Goal: Information Seeking & Learning: Check status

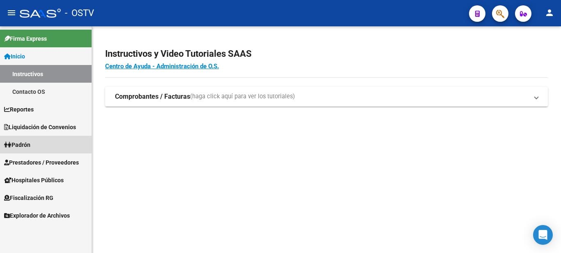
click at [23, 142] on span "Padrón" at bounding box center [17, 144] width 26 height 9
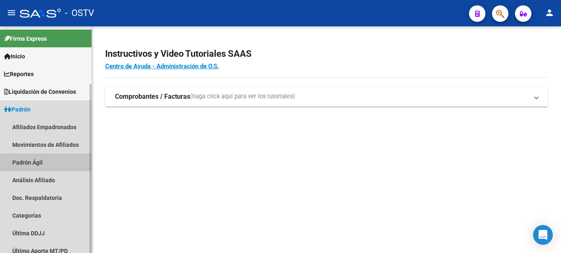
click at [25, 159] on link "Padrón Ágil" at bounding box center [46, 162] width 92 height 18
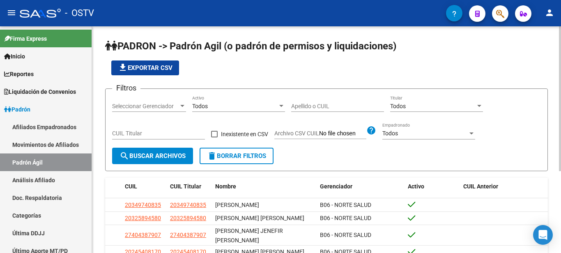
click at [331, 110] on div "Apellido o CUIL" at bounding box center [337, 103] width 93 height 16
click at [332, 108] on input "Apellido o CUIL" at bounding box center [337, 106] width 93 height 7
type input "[PERSON_NAME]"
click at [173, 158] on span "search Buscar Archivos" at bounding box center [152, 155] width 66 height 7
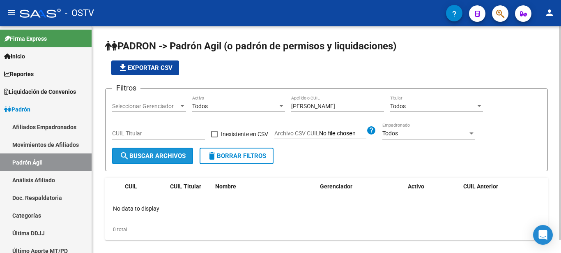
click at [172, 162] on button "search Buscar Archivos" at bounding box center [152, 155] width 81 height 16
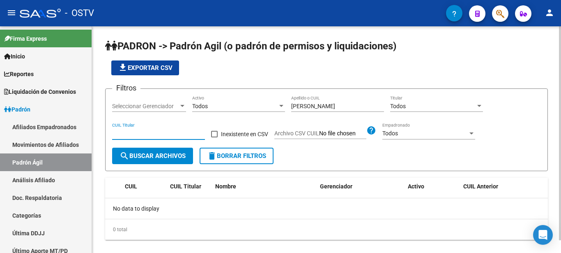
click at [138, 133] on input "CUIL Titular" at bounding box center [158, 133] width 93 height 7
type input "20-35810598-0"
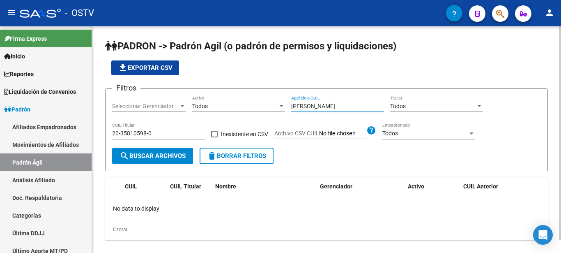
drag, startPoint x: 321, startPoint y: 106, endPoint x: 279, endPoint y: 105, distance: 41.9
click at [291, 105] on input "[PERSON_NAME]" at bounding box center [337, 106] width 93 height 7
type input "l"
type input "sueldo"
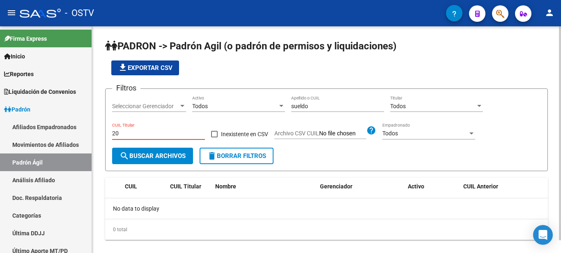
type input "2"
type input "27-32589001-6"
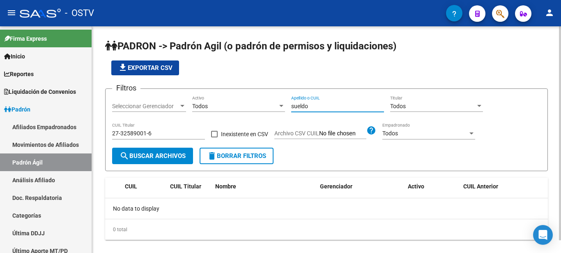
drag, startPoint x: 317, startPoint y: 106, endPoint x: 248, endPoint y: 105, distance: 69.8
click at [291, 105] on input "sueldo" at bounding box center [337, 106] width 93 height 7
type input "juarez"
click at [129, 133] on input "27-32589001-6" at bounding box center [158, 133] width 93 height 7
